Goal: Information Seeking & Learning: Stay updated

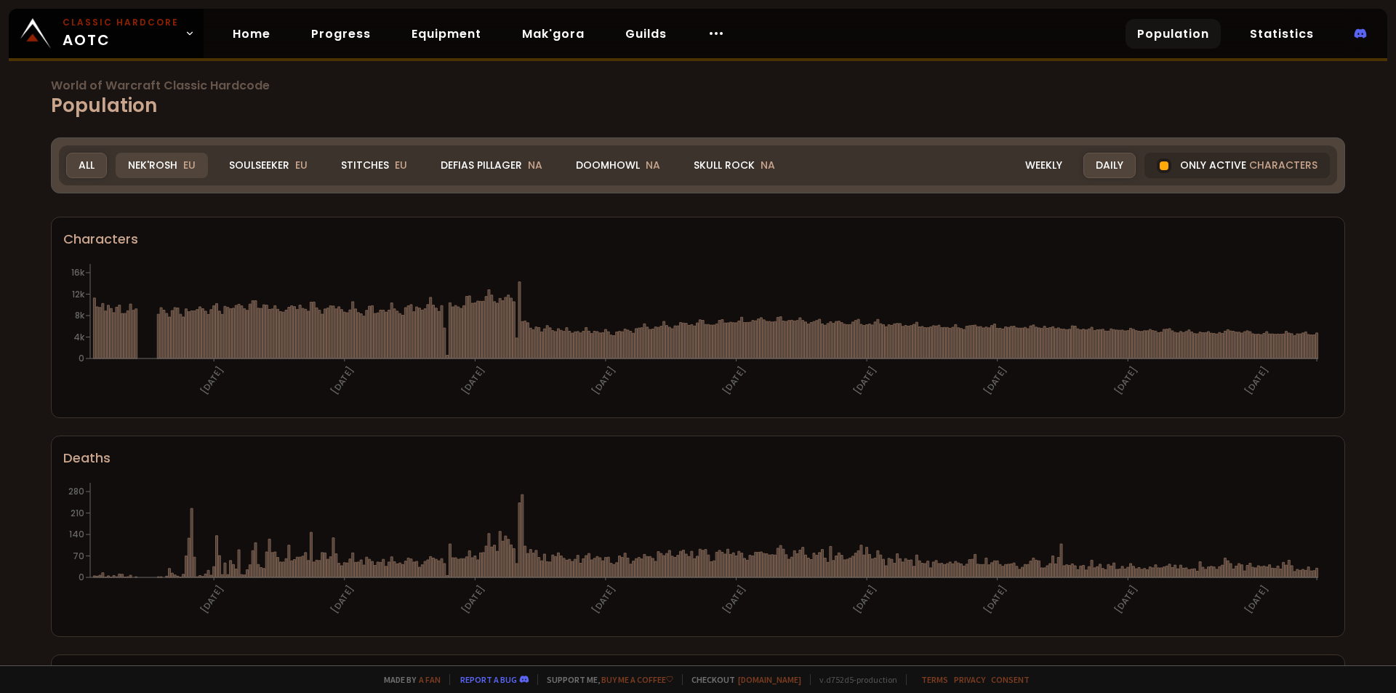
click at [156, 165] on div "Nek'Rosh EU" at bounding box center [162, 165] width 92 height 25
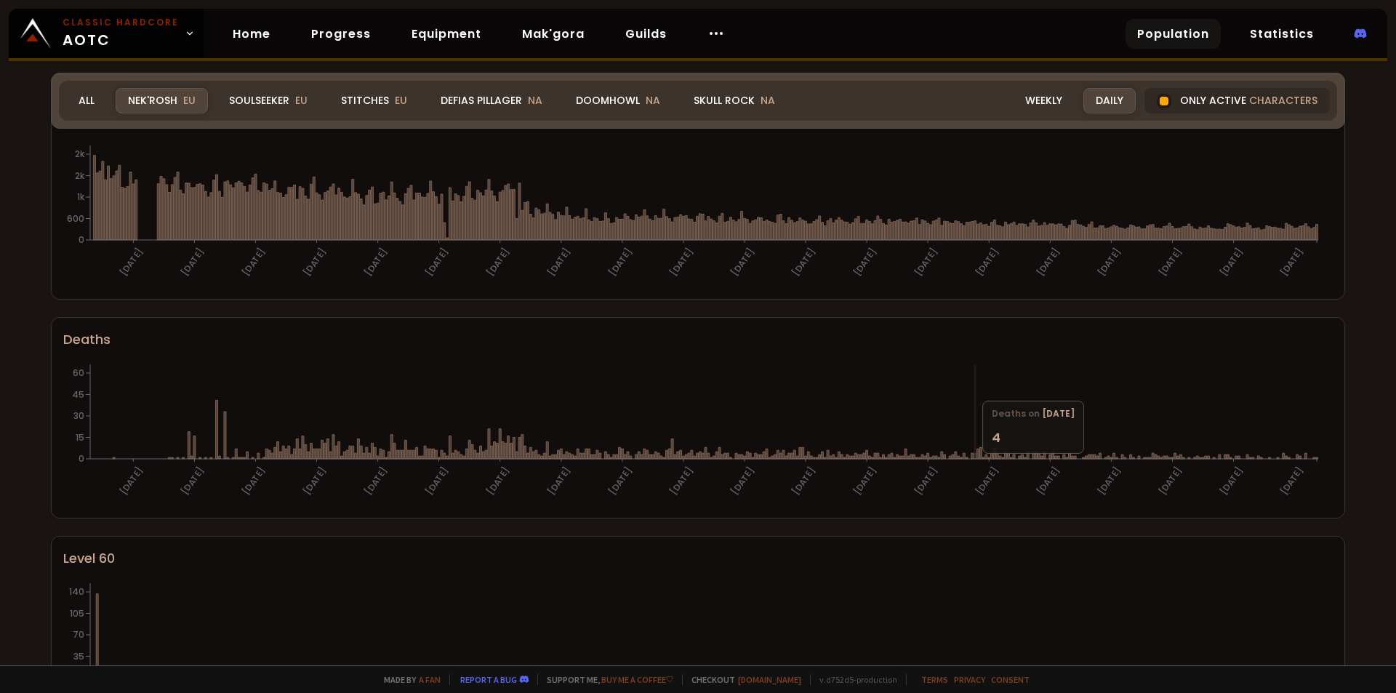
scroll to position [63, 0]
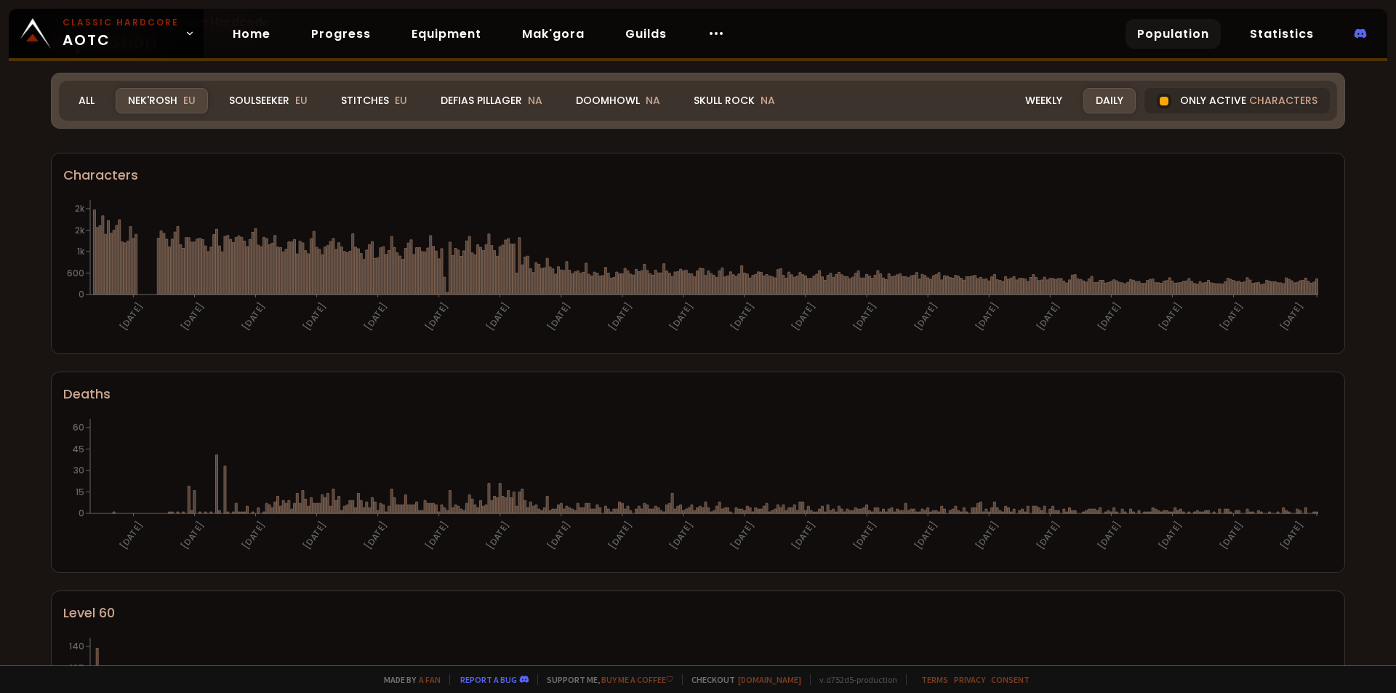
click at [1071, 94] on div "Weekly" at bounding box center [1044, 100] width 62 height 25
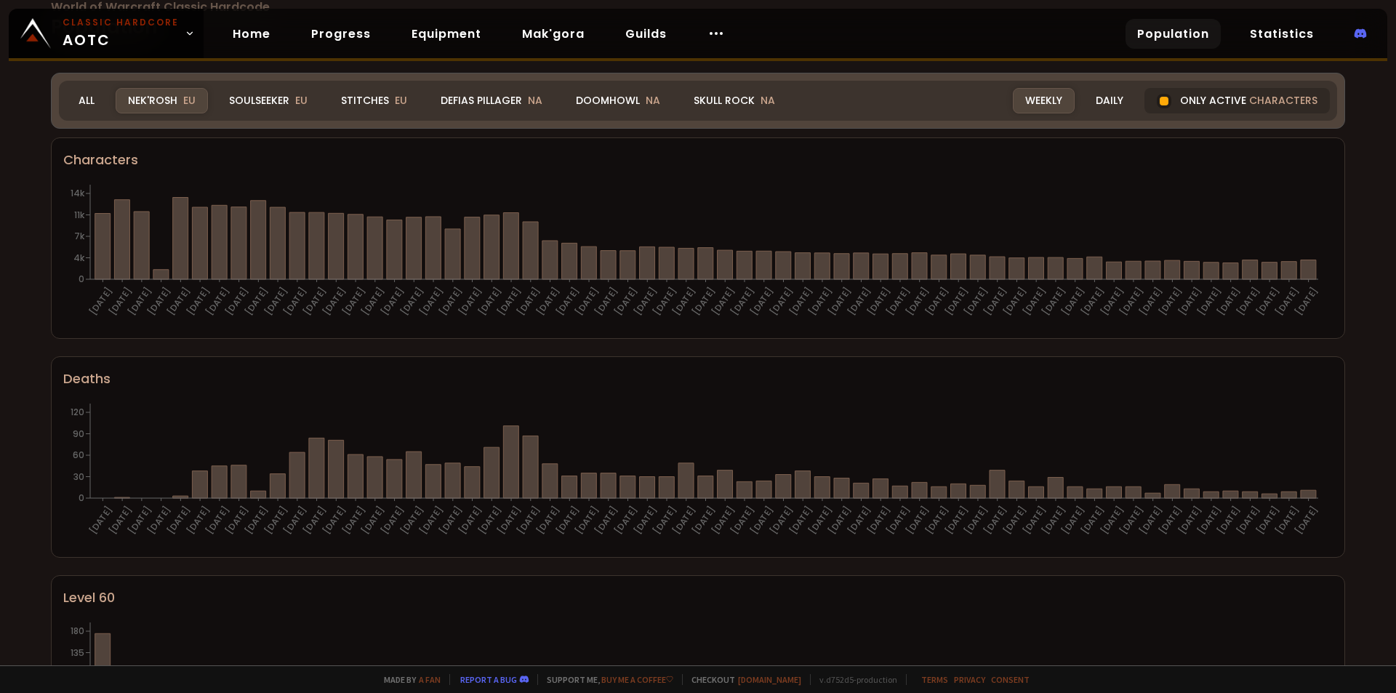
scroll to position [0, 0]
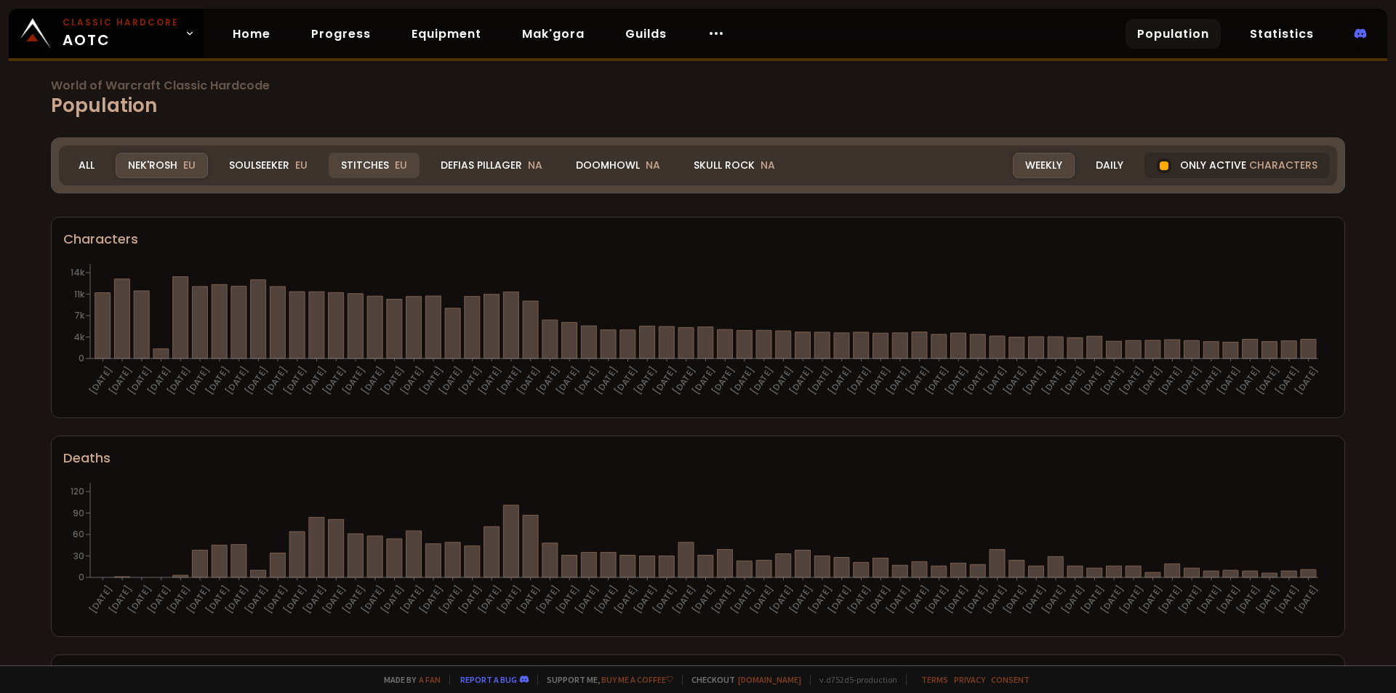
click at [395, 167] on span "EU" at bounding box center [401, 165] width 12 height 15
